Goal: Information Seeking & Learning: Compare options

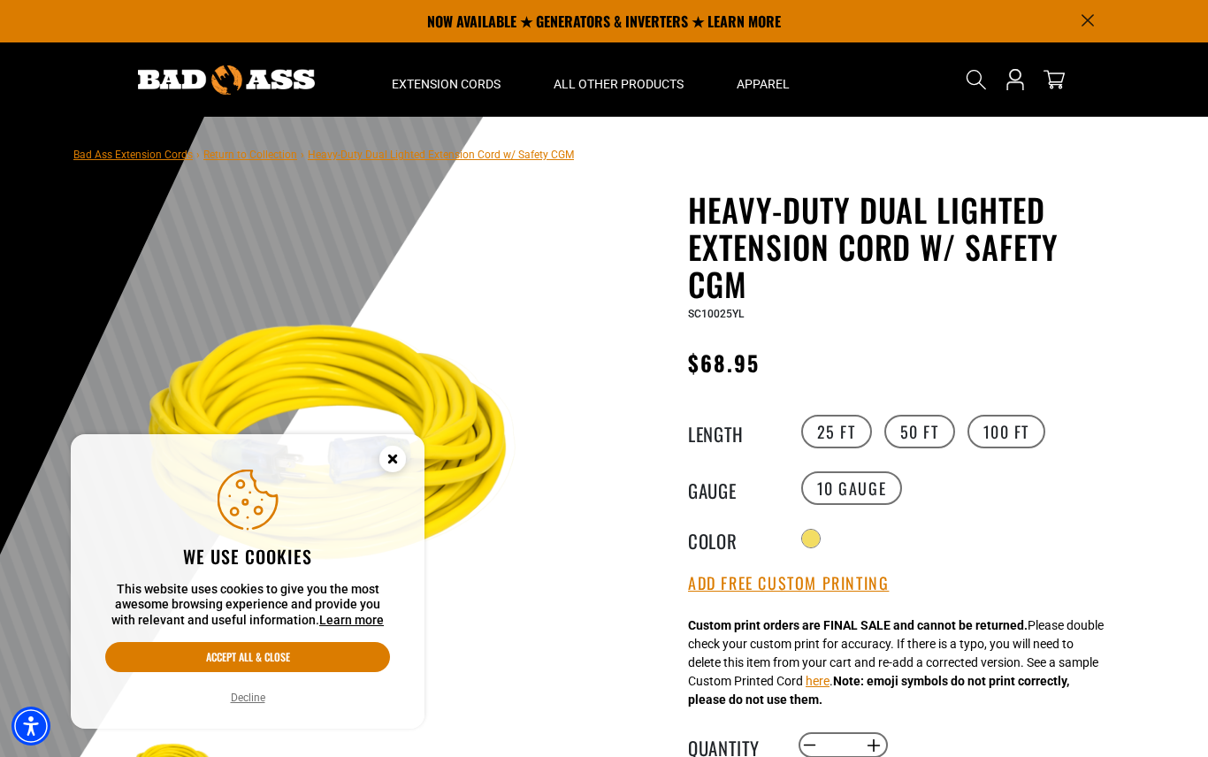
click at [923, 435] on label "50 FT" at bounding box center [919, 432] width 71 height 34
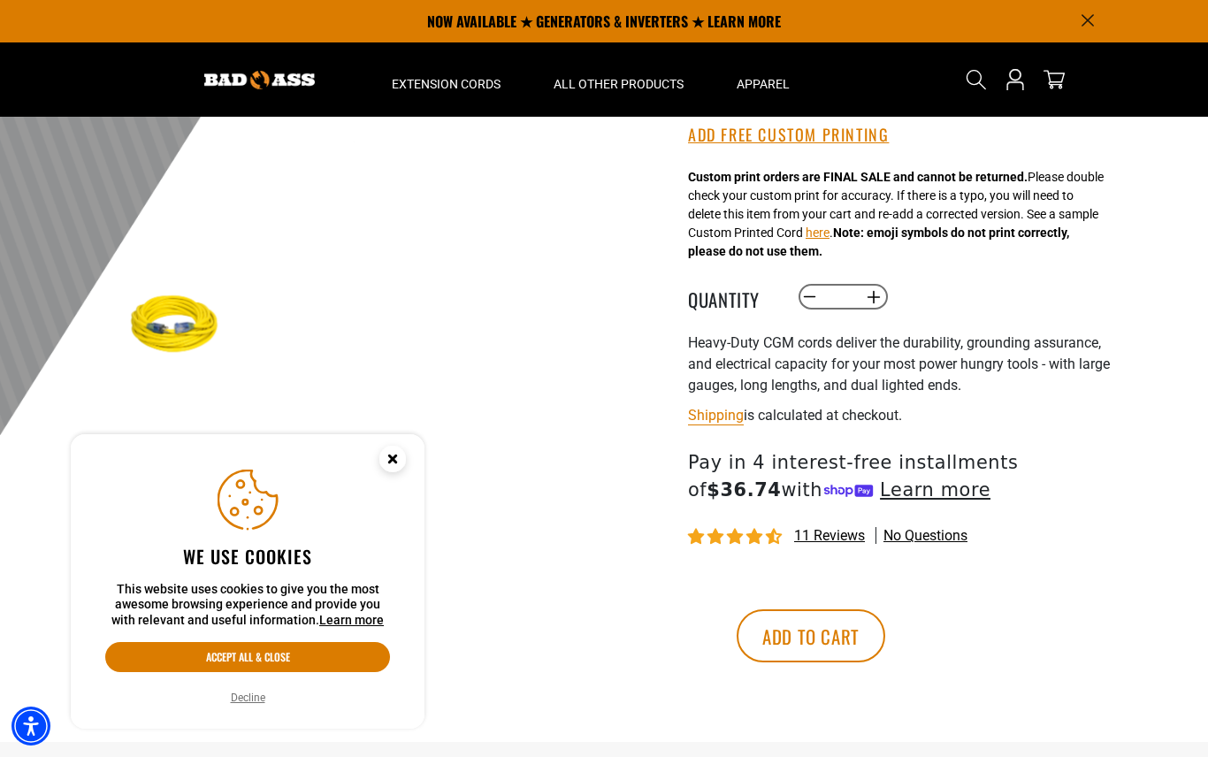
scroll to position [439, 0]
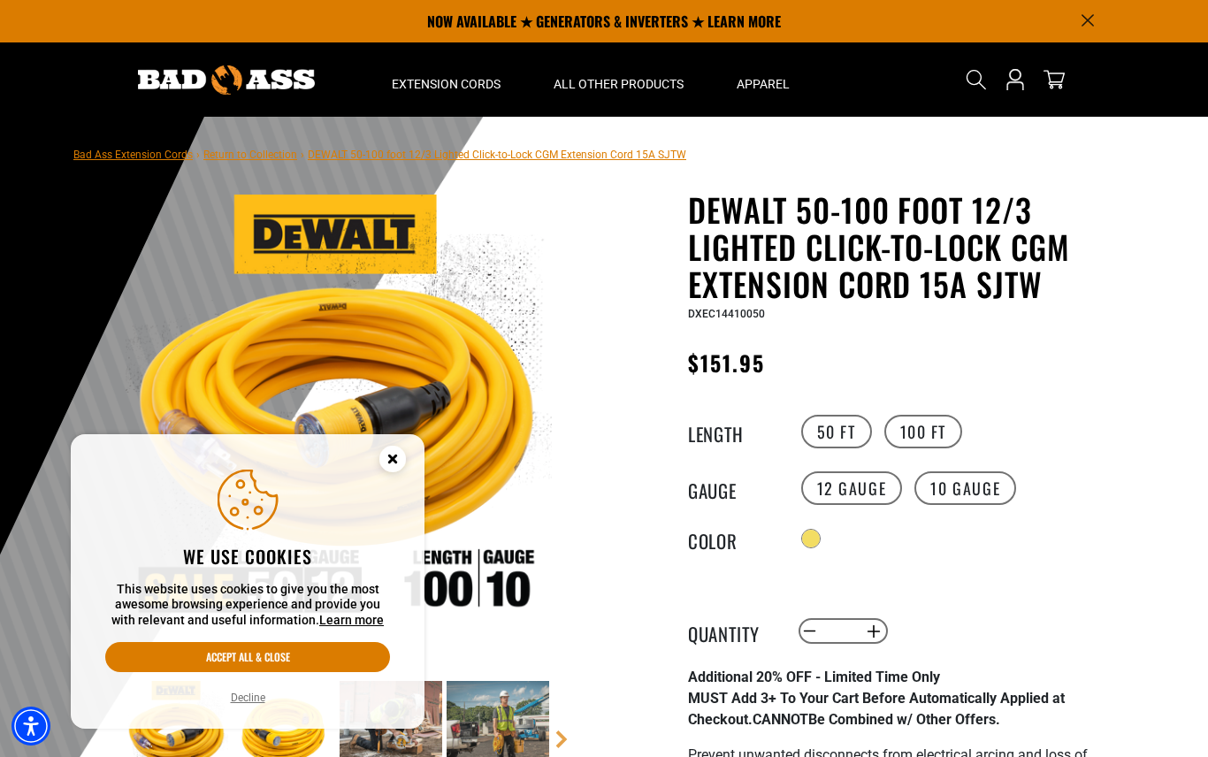
click at [930, 426] on label "100 FT" at bounding box center [923, 432] width 79 height 34
click at [844, 424] on label "50 FT" at bounding box center [836, 432] width 71 height 34
click at [404, 448] on icon "Close this option" at bounding box center [392, 461] width 53 height 53
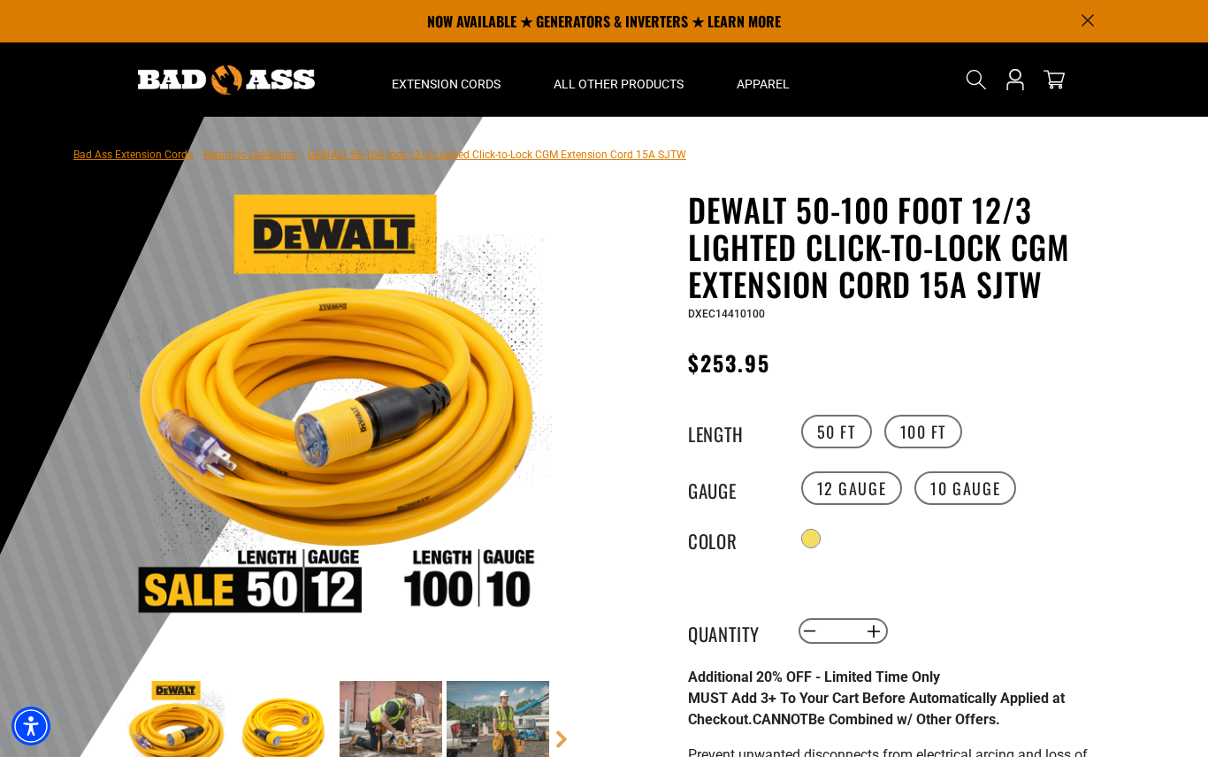
click at [842, 431] on label "50 FT" at bounding box center [836, 432] width 71 height 34
